Goal: Information Seeking & Learning: Learn about a topic

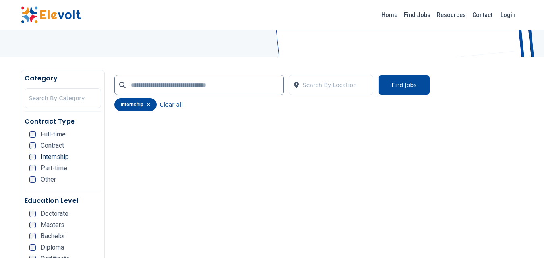
scroll to position [108, 0]
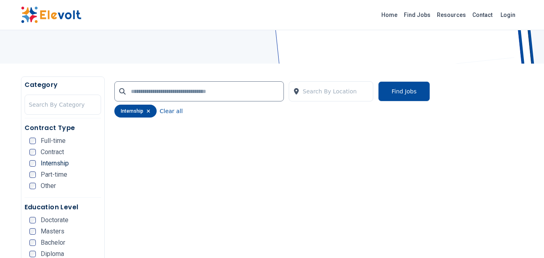
click at [46, 161] on span "Internship" at bounding box center [55, 163] width 28 height 6
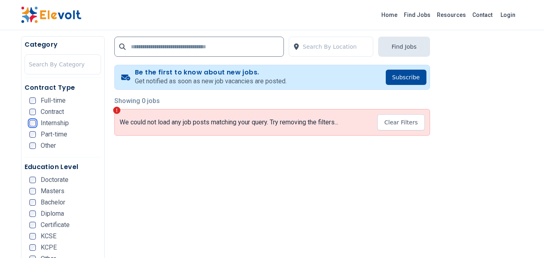
scroll to position [156, 0]
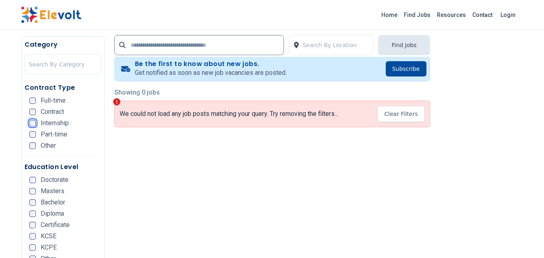
scroll to position [161, 0]
click at [417, 110] on button "Clear Filters" at bounding box center [400, 114] width 47 height 16
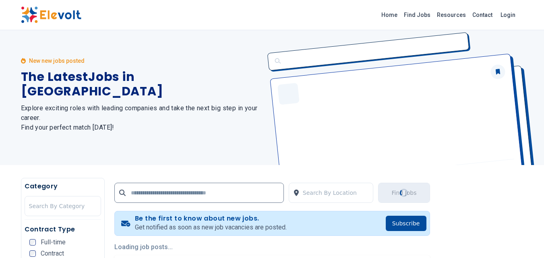
scroll to position [0, 0]
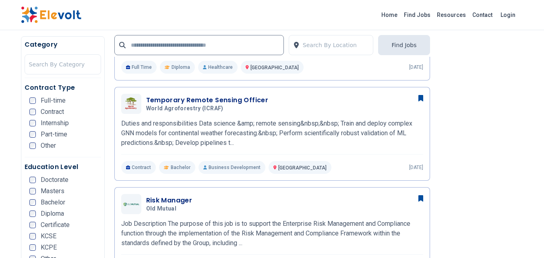
scroll to position [384, 0]
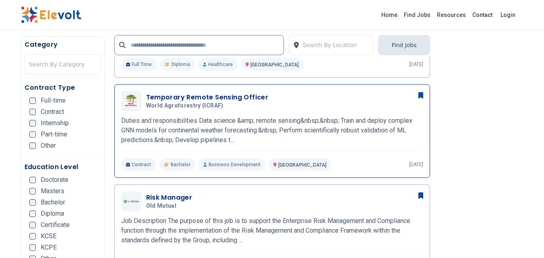
click at [243, 99] on h3 "Temporary Remote Sensing Officer" at bounding box center [207, 98] width 122 height 10
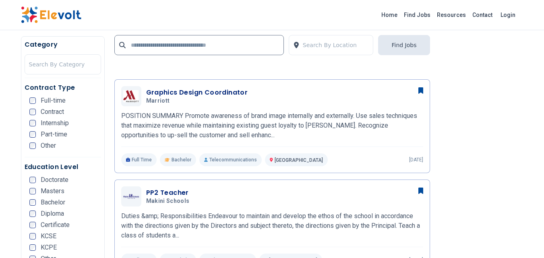
scroll to position [741, 0]
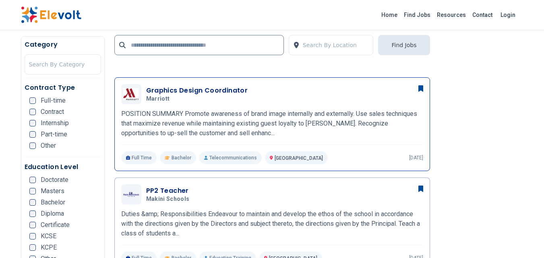
click at [298, 112] on p "POSITION SUMMARY Promote awareness of brand image internally and externally. Us…" at bounding box center [272, 123] width 302 height 29
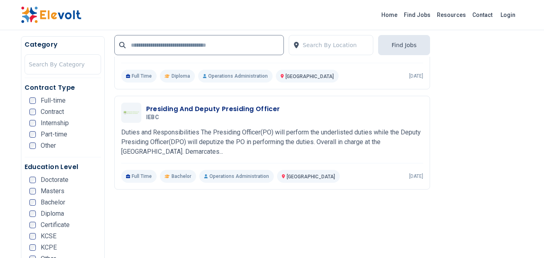
scroll to position [1101, 0]
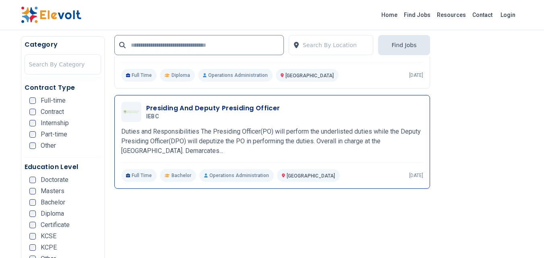
click at [217, 140] on p "Duties and Responsibilities The Presiding Officer(PO) will perform the underlis…" at bounding box center [272, 141] width 302 height 29
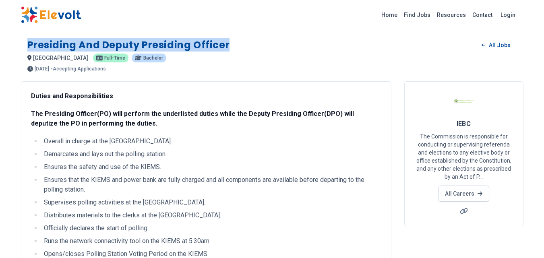
drag, startPoint x: 219, startPoint y: 43, endPoint x: 28, endPoint y: 38, distance: 191.7
click at [28, 38] on div "Presiding and Deputy Presiding Officer All Jobs nairobi KE Full-time Bachelor 2…" at bounding box center [272, 51] width 503 height 39
copy h1 "Presiding and Deputy Presiding Officer"
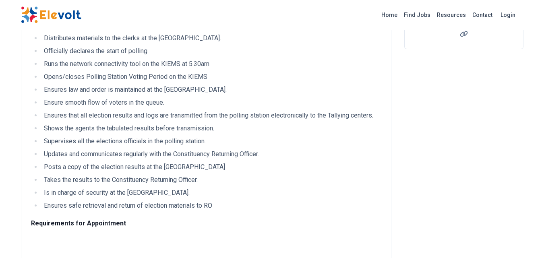
scroll to position [140, 0]
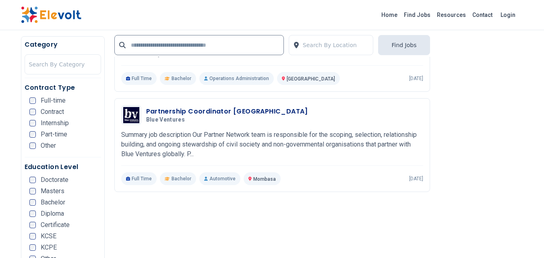
scroll to position [1627, 0]
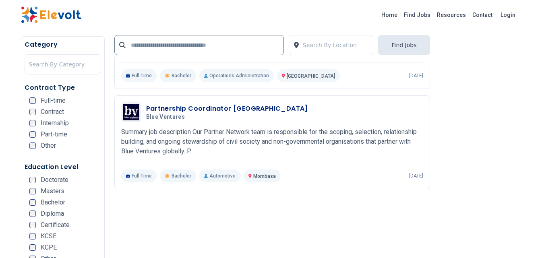
click at [289, 134] on p "Summary job description Our Partner Network team is responsible for the scoping…" at bounding box center [272, 141] width 302 height 29
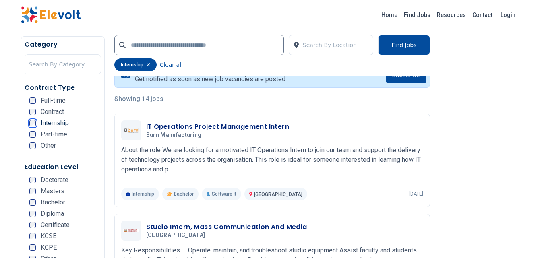
scroll to position [174, 0]
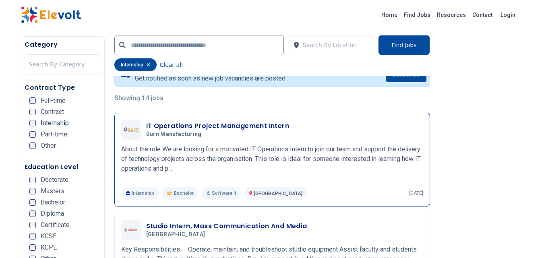
click at [213, 126] on h3 "IT Operations Project Management Intern" at bounding box center [217, 126] width 143 height 10
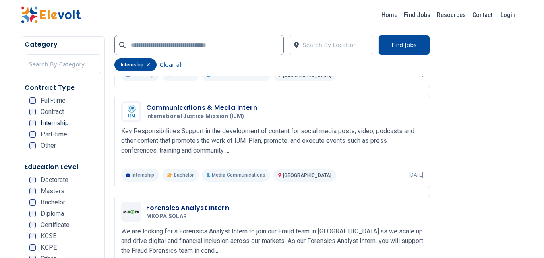
scroll to position [389, 0]
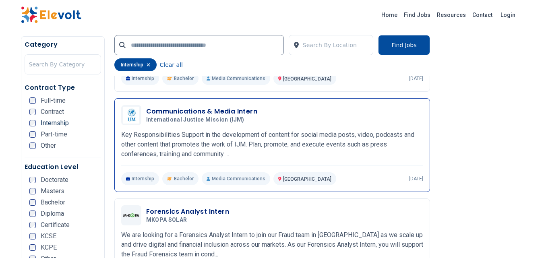
click at [210, 121] on span "International Justice Mission (IJM)" at bounding box center [195, 119] width 98 height 7
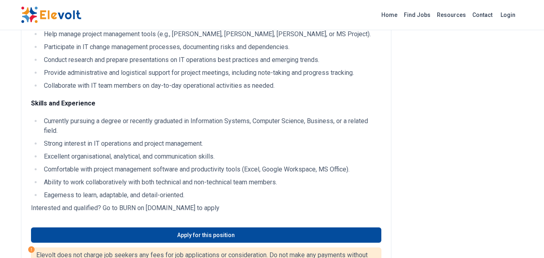
scroll to position [215, 0]
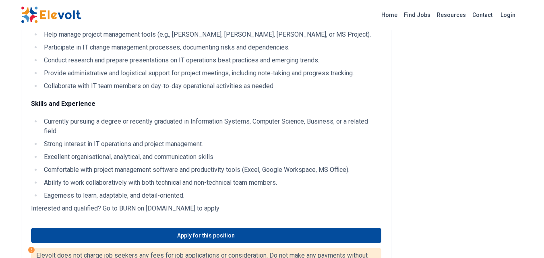
drag, startPoint x: 247, startPoint y: 207, endPoint x: 148, endPoint y: 206, distance: 99.1
click at [148, 206] on p "Interested and qualified? Go to BURN on burnmanufacturing.applytojob.com to app…" at bounding box center [206, 209] width 350 height 10
copy p "burnmanufacturing.applytojob.com"
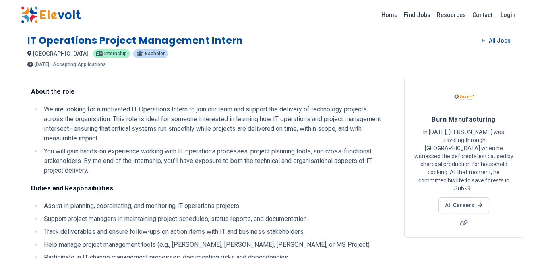
scroll to position [0, 0]
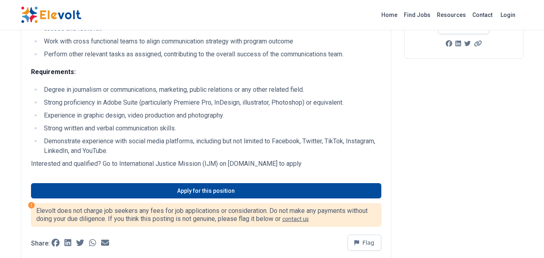
scroll to position [182, 0]
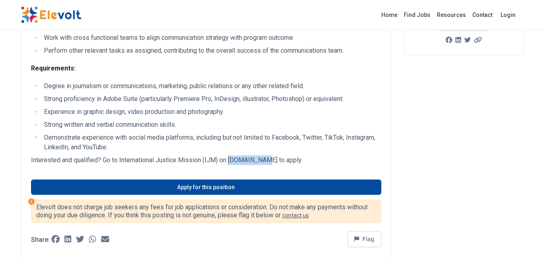
drag, startPoint x: 265, startPoint y: 159, endPoint x: 232, endPoint y: 159, distance: 33.4
click at [232, 159] on p "Interested and qualified? Go to International Justice Mission (IJM) on www.ijm.…" at bounding box center [206, 160] width 350 height 10
copy p "www.ijm.org"
click at [323, 100] on li "Strong proficiency in Adobe Suite (particularly Premiere Pro, InDesign, illustr…" at bounding box center [211, 99] width 340 height 10
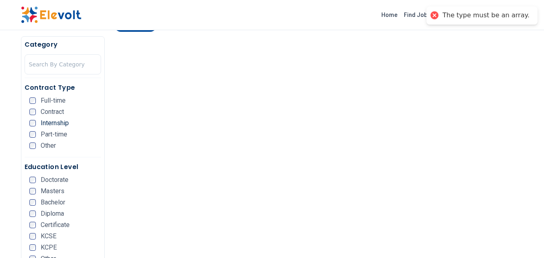
scroll to position [226, 0]
click at [55, 124] on span "Internship" at bounding box center [55, 123] width 28 height 6
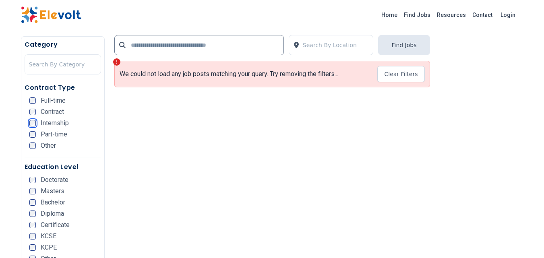
scroll to position [204, 0]
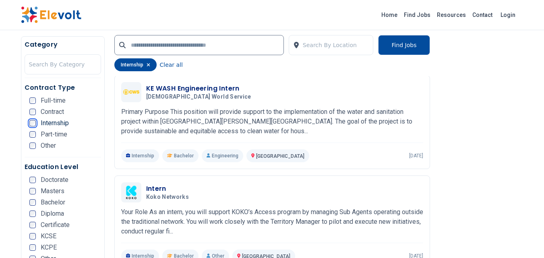
scroll to position [873, 0]
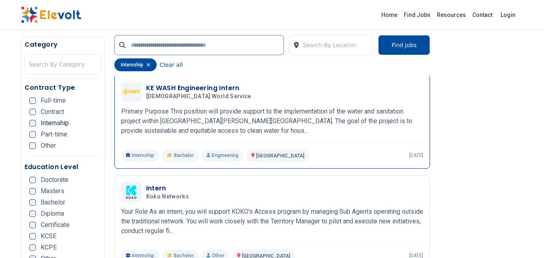
click at [203, 90] on h3 "KE WASH Engineering Intern" at bounding box center [200, 88] width 108 height 10
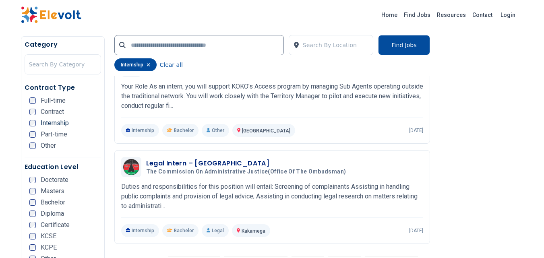
scroll to position [823, 0]
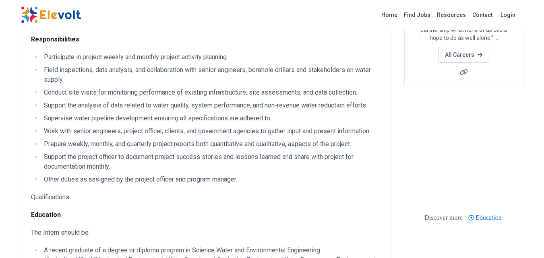
scroll to position [148, 0]
